Goal: Information Seeking & Learning: Learn about a topic

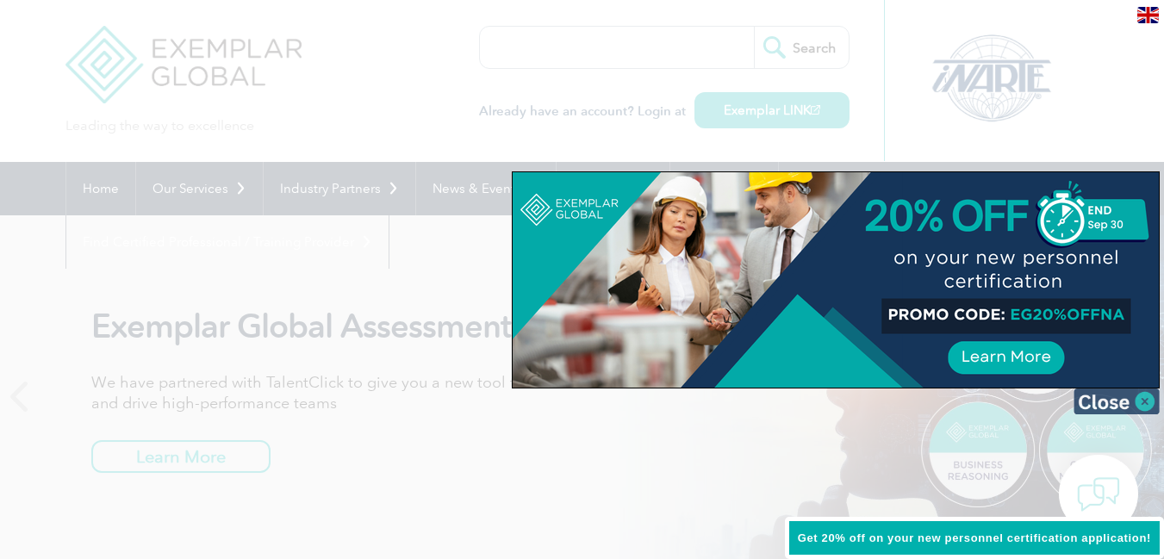
click at [1130, 400] on img at bounding box center [1116, 401] width 86 height 26
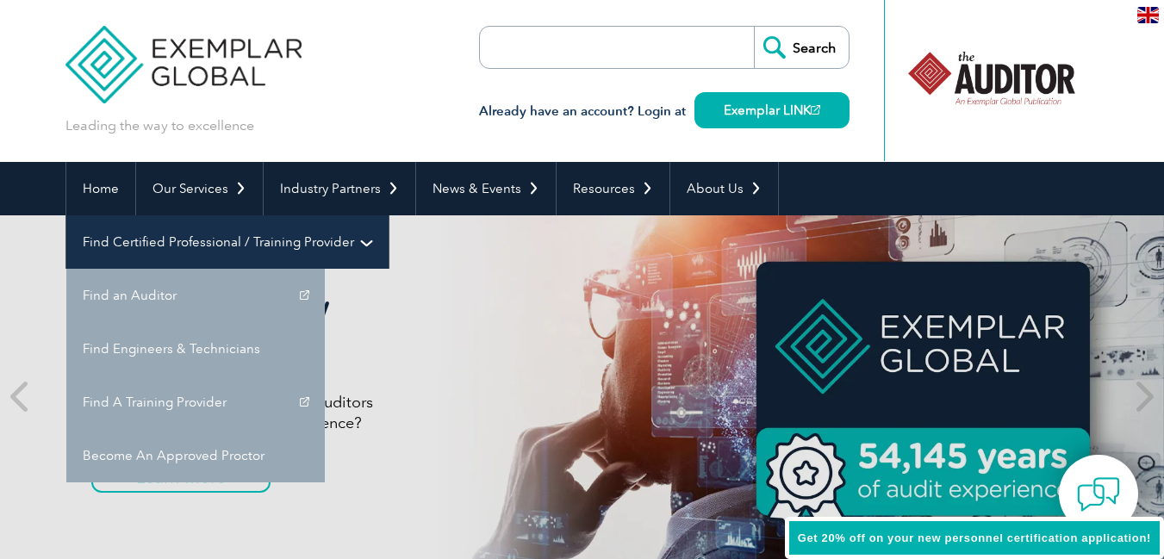
click at [388, 215] on link "Find Certified Professional / Training Provider" at bounding box center [227, 241] width 322 height 53
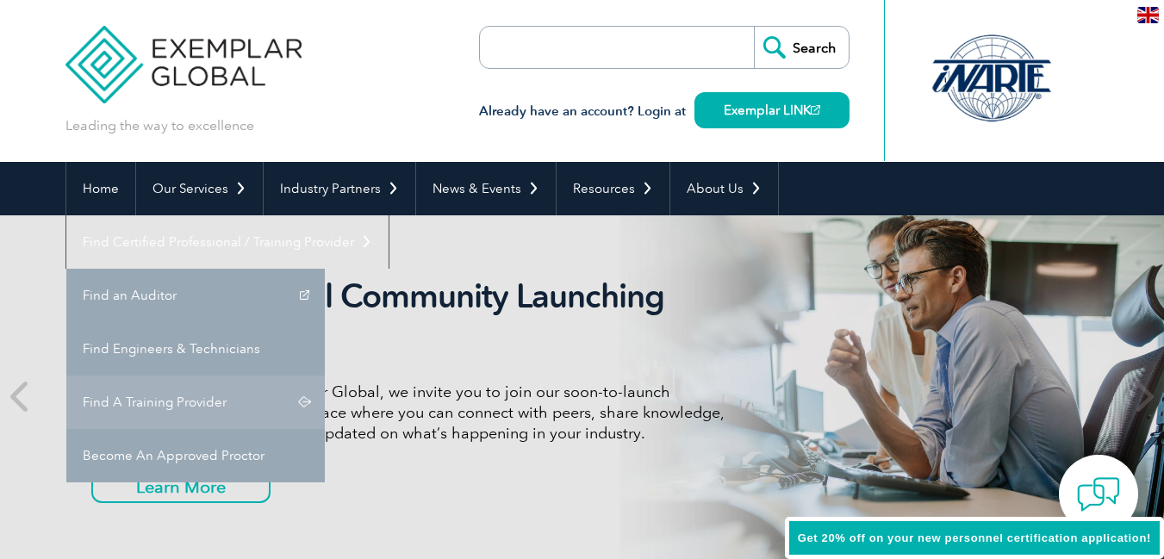
click at [325, 376] on link "Find A Training Provider" at bounding box center [195, 402] width 258 height 53
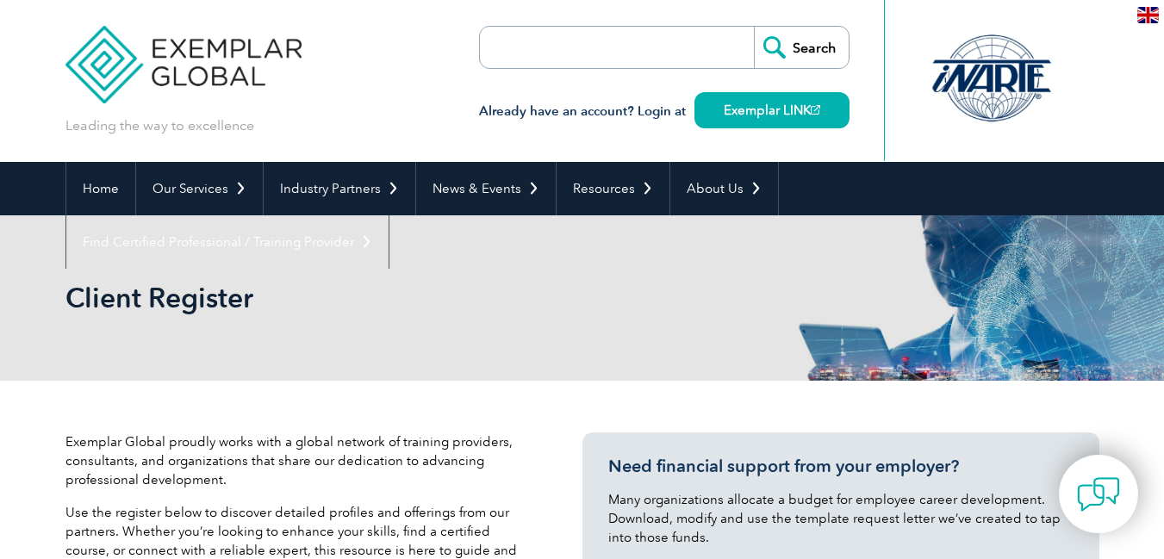
click at [569, 48] on input "search" at bounding box center [578, 47] width 181 height 41
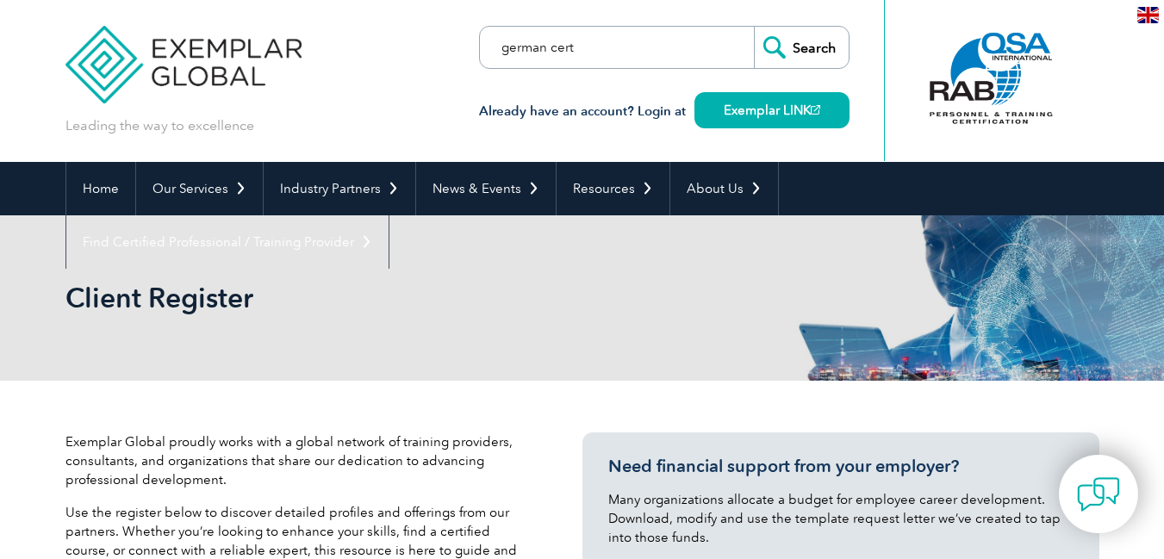
type input "german cert"
click at [754, 27] on input "Search" at bounding box center [801, 47] width 95 height 41
